Goal: Use online tool/utility: Use online tool/utility

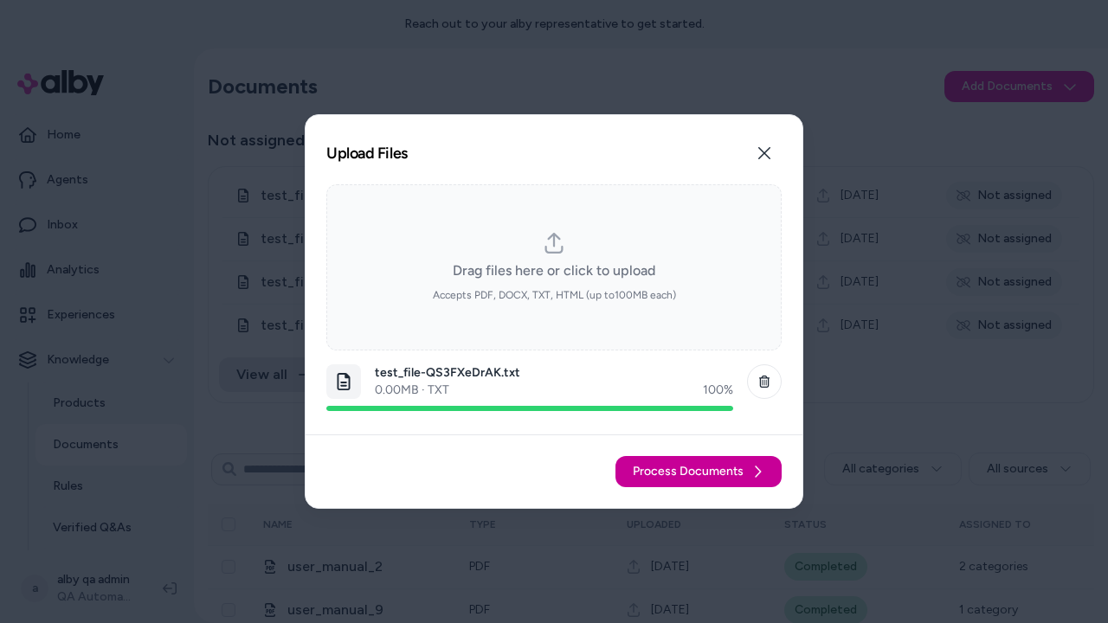
click at [699, 472] on span "Process Documents" at bounding box center [688, 471] width 111 height 17
